Goal: Information Seeking & Learning: Learn about a topic

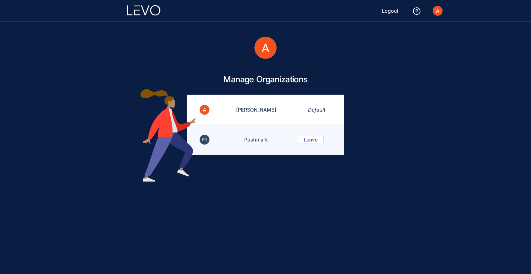
click at [257, 145] on td "Poshmark" at bounding box center [252, 140] width 76 height 30
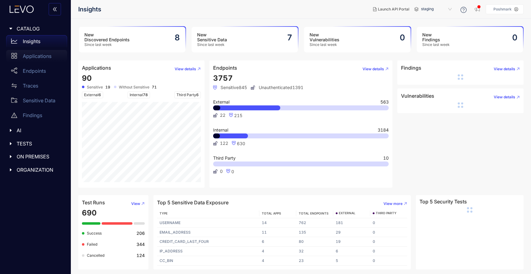
click at [44, 57] on p "Applications" at bounding box center [37, 56] width 29 height 6
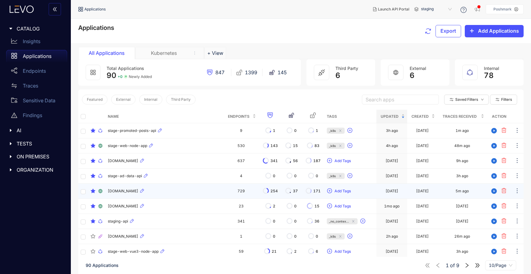
click at [138, 193] on div "[DOMAIN_NAME]" at bounding box center [164, 190] width 113 height 7
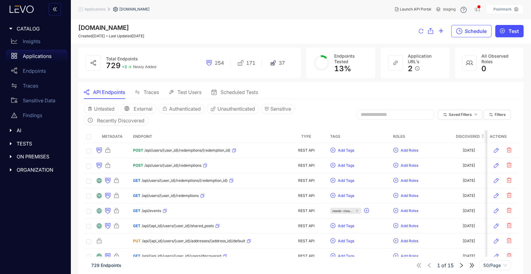
click at [380, 116] on input "text" at bounding box center [393, 115] width 64 height 6
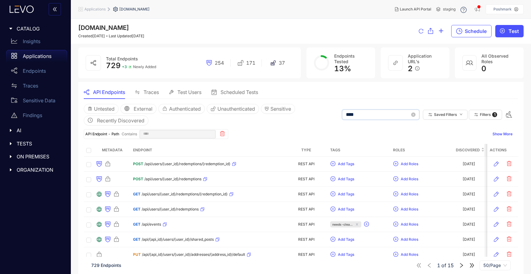
type input "*****"
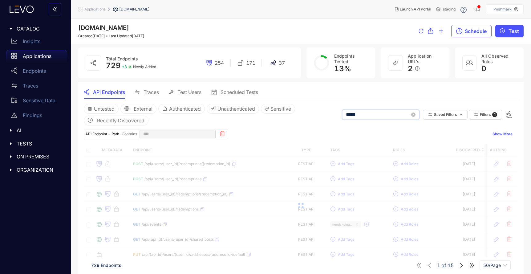
type input "*****"
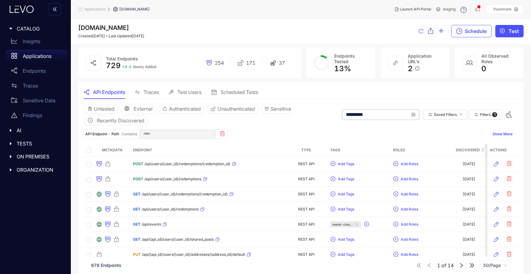
type input "**********"
type input "*********"
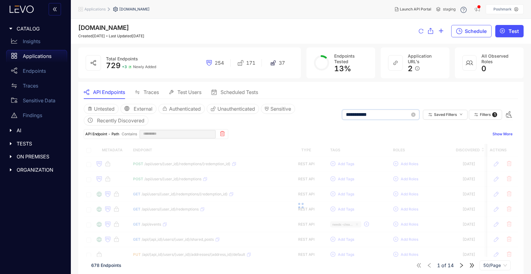
type input "**********"
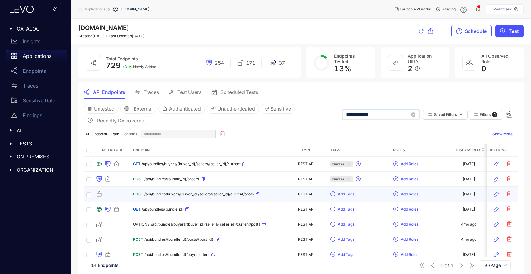
click at [209, 199] on td "POST /api/bundles/buyers/{buyer_id}/sellers/{seller_id}/current/posts" at bounding box center [208, 194] width 154 height 15
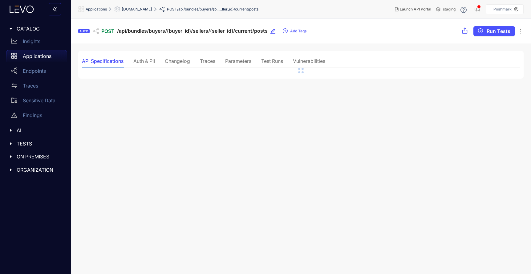
click at [209, 64] on div "Traces" at bounding box center [207, 61] width 15 height 13
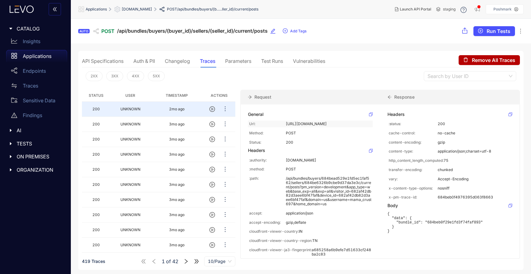
drag, startPoint x: 299, startPoint y: 154, endPoint x: 285, endPoint y: 124, distance: 33.1
click at [285, 124] on div "Url: [URL][DOMAIN_NAME]" at bounding box center [310, 123] width 125 height 7
copy div "[URL][DOMAIN_NAME]"
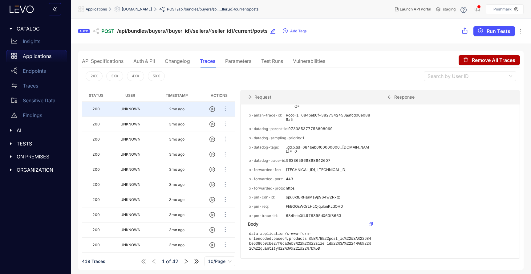
scroll to position [484, 0]
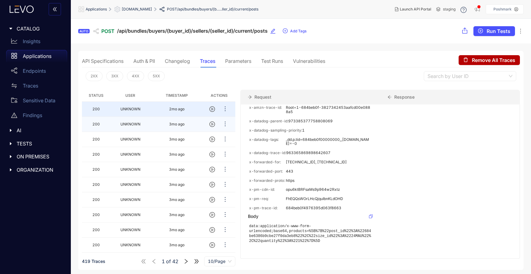
click at [177, 128] on td "3mo ago" at bounding box center [177, 124] width 52 height 15
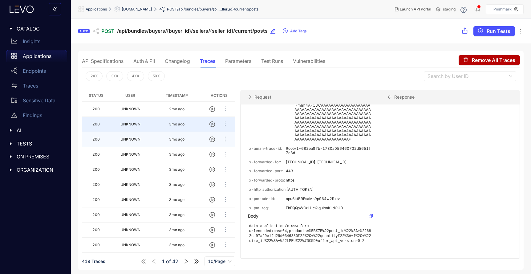
click at [177, 135] on td "3mo ago" at bounding box center [177, 139] width 52 height 15
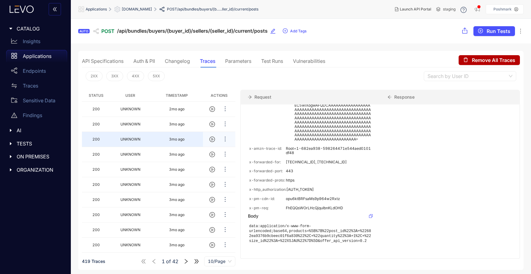
scroll to position [312, 0]
click at [178, 148] on td "3mo ago" at bounding box center [177, 154] width 52 height 15
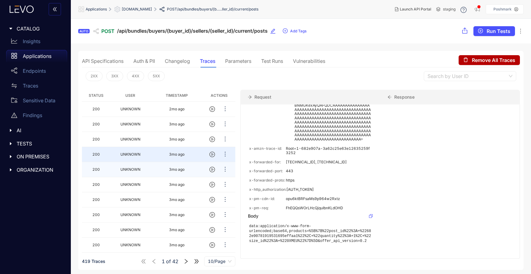
click at [177, 173] on td "3mo ago" at bounding box center [177, 169] width 52 height 15
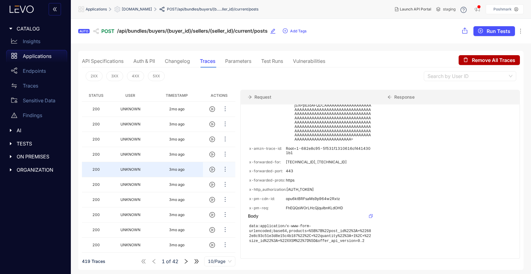
scroll to position [0, 0]
click at [178, 188] on td "3mo ago" at bounding box center [177, 184] width 52 height 15
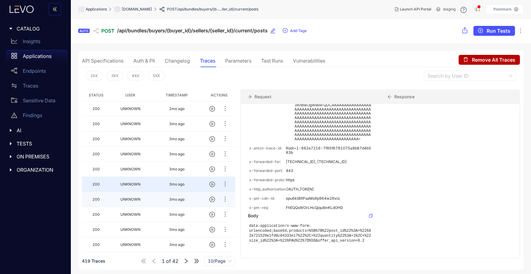
click at [179, 202] on td "3mo ago" at bounding box center [177, 199] width 52 height 15
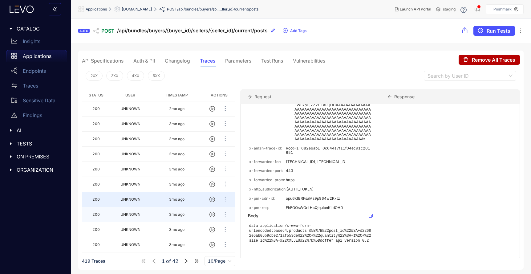
click at [181, 218] on td "3mo ago" at bounding box center [177, 214] width 52 height 15
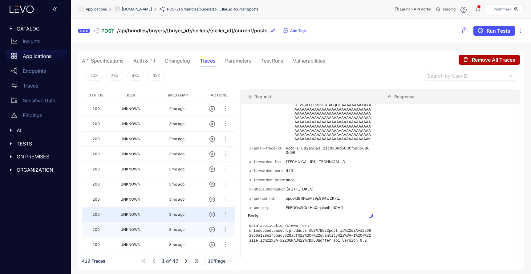
click at [183, 234] on td "3mo ago" at bounding box center [177, 229] width 52 height 15
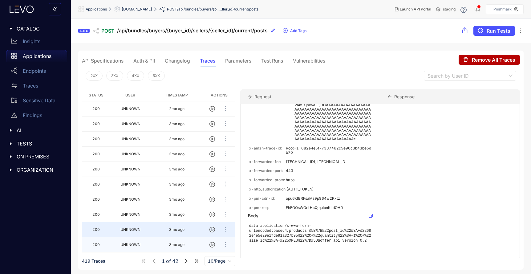
click at [185, 243] on td "3mo ago" at bounding box center [177, 244] width 52 height 15
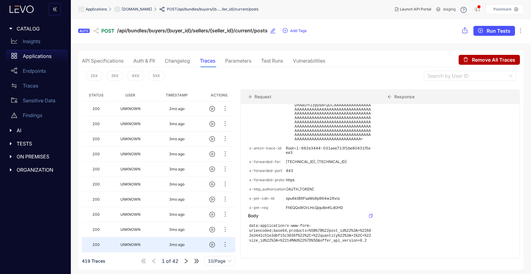
click at [186, 260] on icon "right" at bounding box center [186, 261] width 3 height 5
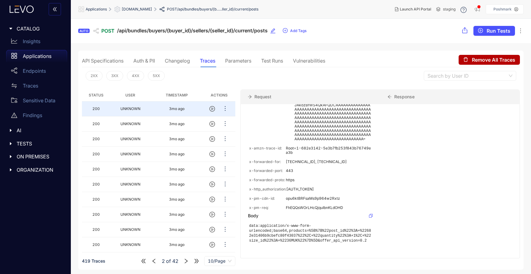
scroll to position [312, 0]
click at [165, 140] on td "3mo ago" at bounding box center [177, 139] width 52 height 15
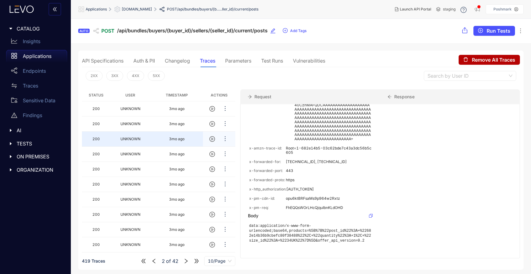
scroll to position [307, 0]
click at [168, 164] on td "3mo ago" at bounding box center [177, 169] width 52 height 15
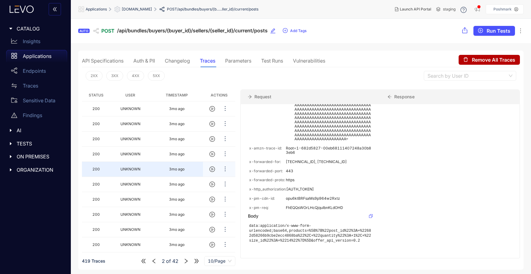
scroll to position [298, 0]
click at [168, 201] on td "3mo ago" at bounding box center [177, 199] width 52 height 15
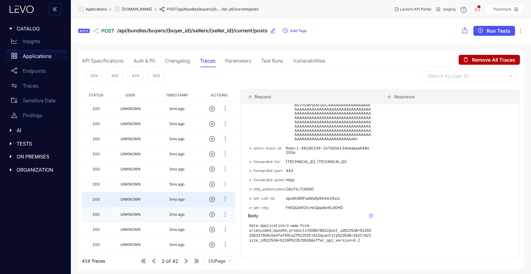
click at [175, 219] on td "3mo ago" at bounding box center [177, 214] width 52 height 15
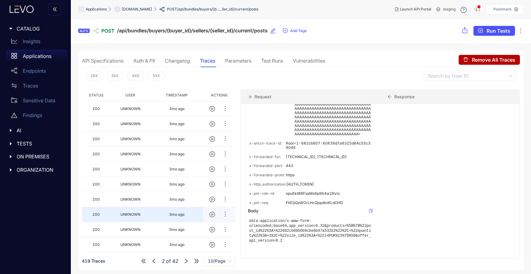
scroll to position [308, 0]
click at [145, 7] on span "[DOMAIN_NAME]" at bounding box center [137, 9] width 30 height 4
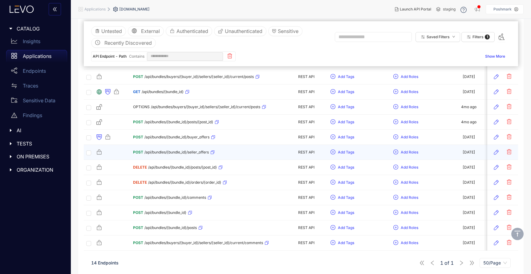
scroll to position [120, 0]
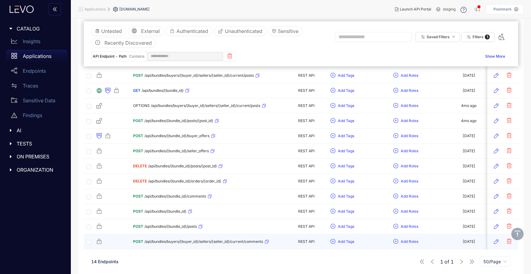
click at [197, 246] on td "POST /api/bundles/buyers/{buyer_id}/sellers/{seller_id}/current/comments" at bounding box center [208, 241] width 154 height 15
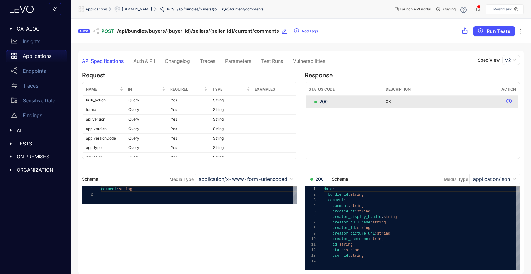
click at [209, 61] on div "Traces" at bounding box center [207, 61] width 15 height 6
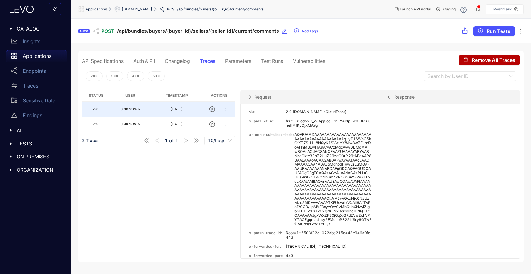
scroll to position [371, 0]
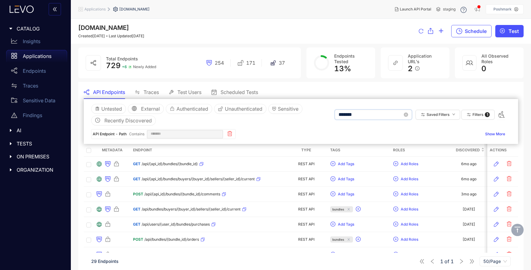
scroll to position [236, 0]
